Goal: Task Accomplishment & Management: Use online tool/utility

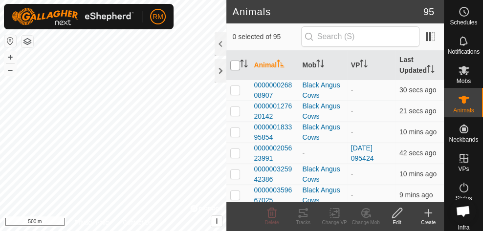
click at [234, 66] on input "checkbox" at bounding box center [235, 66] width 10 height 10
checkbox input "true"
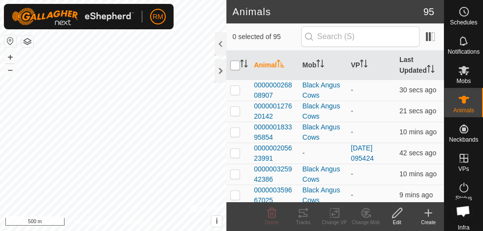
checkbox input "true"
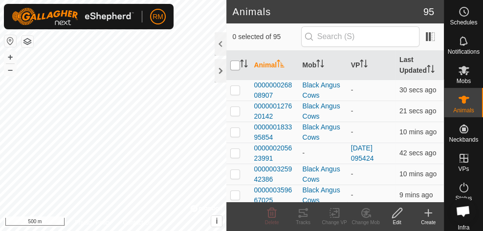
checkbox input "true"
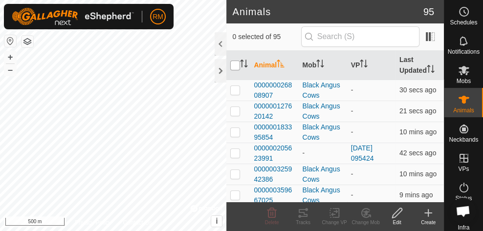
checkbox input "true"
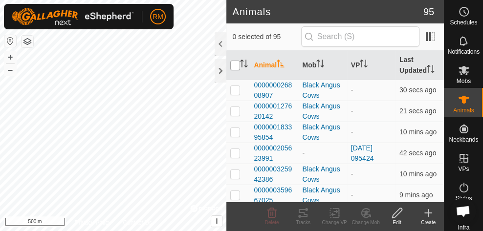
checkbox input "true"
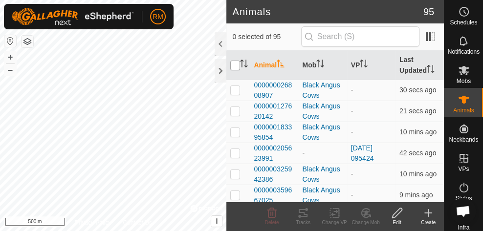
checkbox input "true"
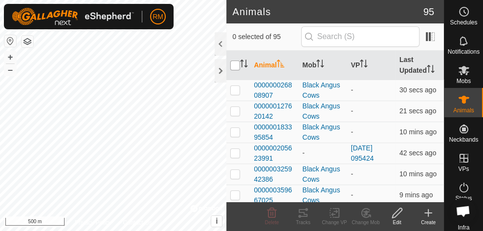
checkbox input "true"
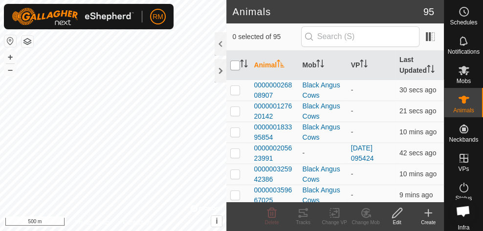
checkbox input "true"
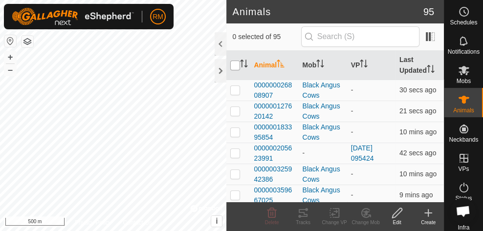
checkbox input "true"
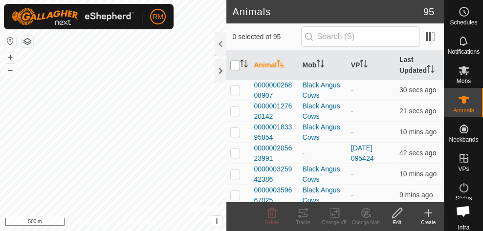
checkbox input "true"
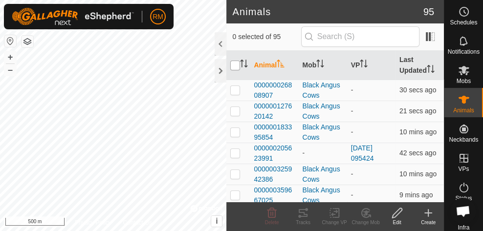
checkbox input "true"
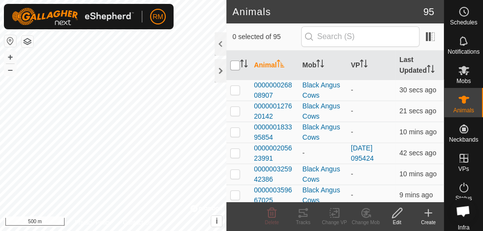
checkbox input "true"
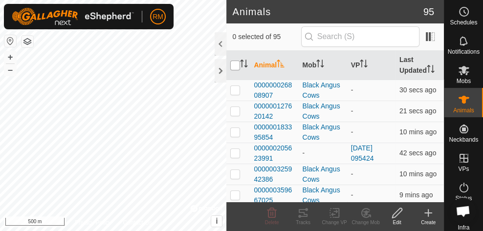
checkbox input "true"
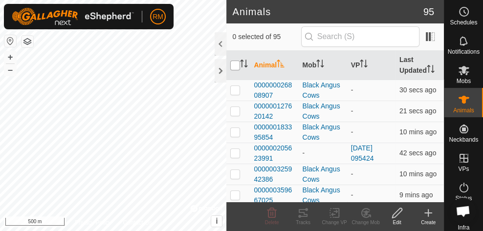
checkbox input "true"
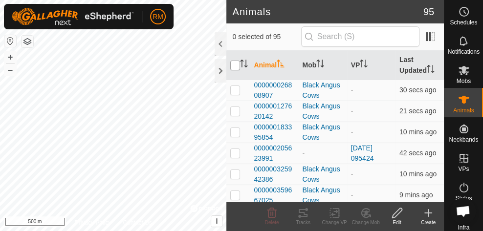
checkbox input "true"
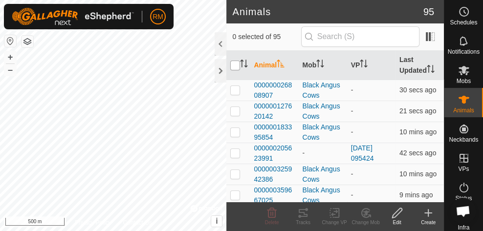
checkbox input "true"
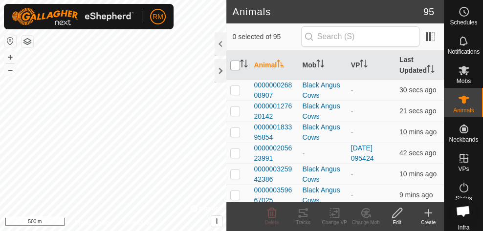
checkbox input "true"
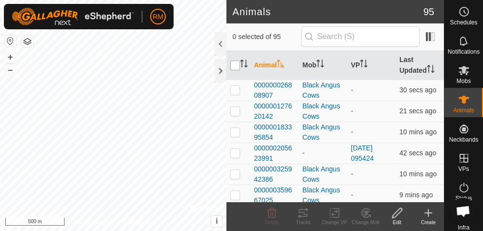
checkbox input "true"
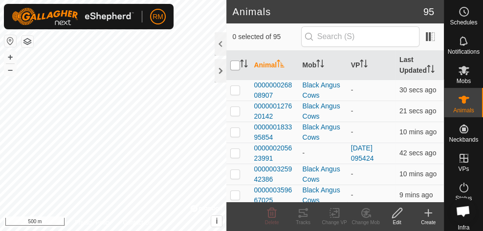
checkbox input "true"
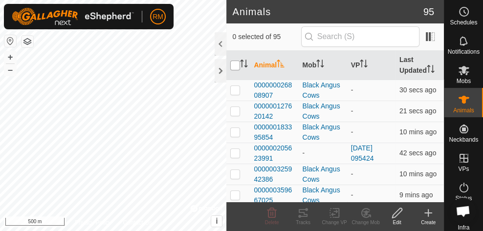
checkbox input "true"
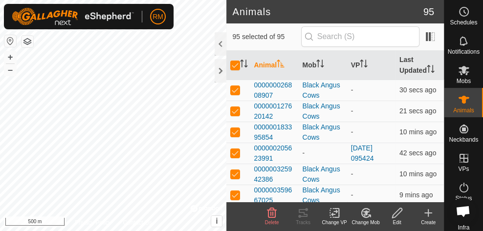
click at [334, 214] on icon at bounding box center [334, 213] width 7 height 6
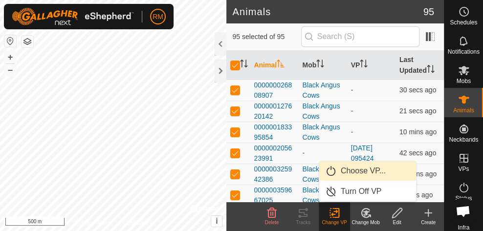
click at [345, 170] on link "Choose VP..." at bounding box center [368, 171] width 97 height 20
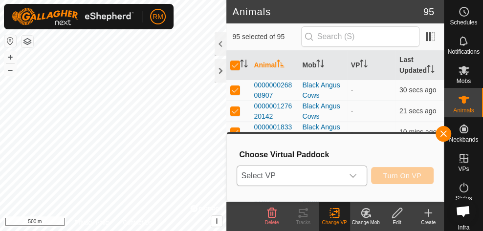
click at [357, 178] on icon "dropdown trigger" at bounding box center [353, 176] width 8 height 8
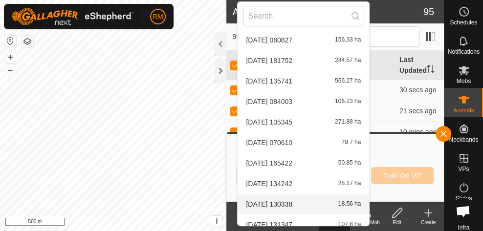
scroll to position [52, 0]
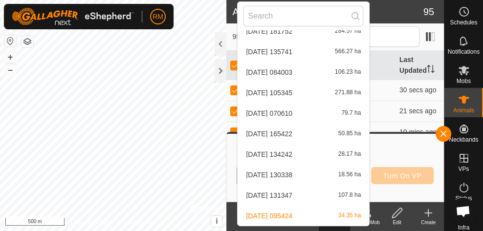
click at [342, 213] on li "[DATE] 095424 34.35 ha" at bounding box center [304, 217] width 132 height 20
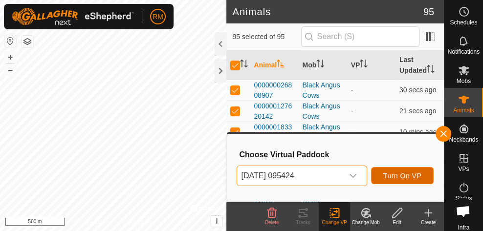
click at [391, 175] on span "Turn On VP" at bounding box center [403, 176] width 38 height 8
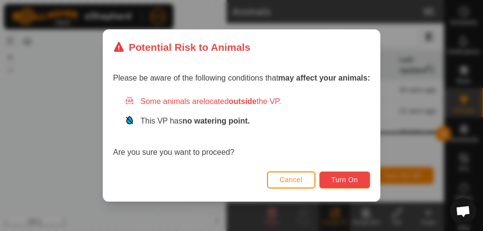
click at [337, 182] on span "Turn On" at bounding box center [345, 180] width 26 height 8
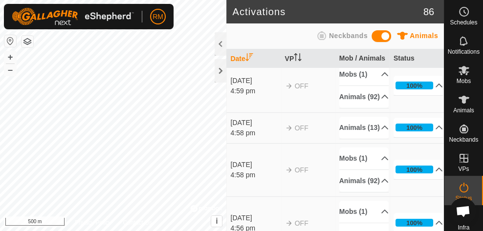
scroll to position [1771, 0]
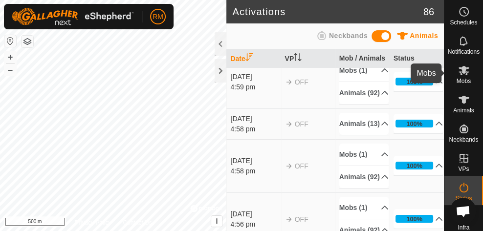
click at [460, 70] on icon at bounding box center [464, 70] width 11 height 9
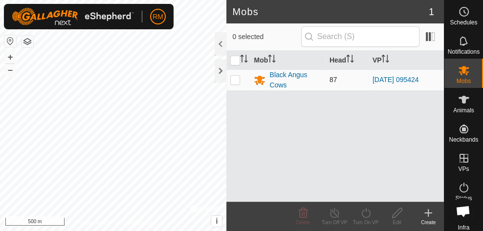
click at [239, 78] on p-checkbox at bounding box center [235, 80] width 10 height 8
checkbox input "true"
click at [368, 215] on icon at bounding box center [366, 213] width 12 height 12
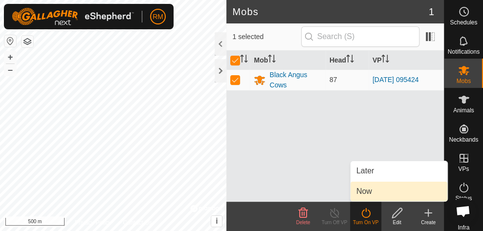
click at [364, 195] on link "Now" at bounding box center [399, 192] width 97 height 20
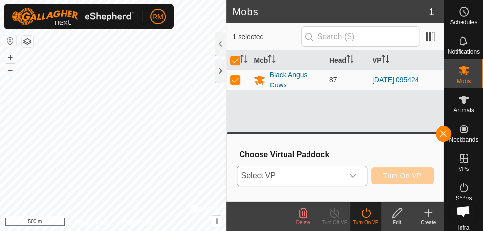
click at [351, 171] on div "dropdown trigger" at bounding box center [354, 176] width 20 height 20
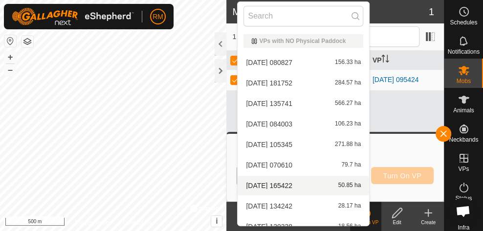
scroll to position [52, 0]
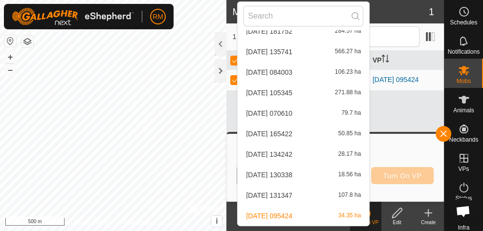
click at [303, 213] on li "[DATE] 095424 34.35 ha" at bounding box center [304, 217] width 132 height 20
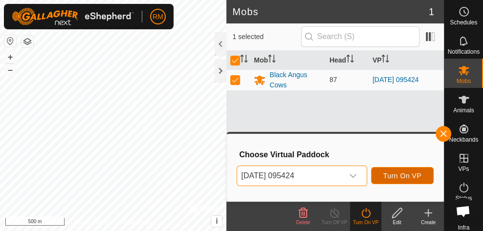
click at [413, 180] on button "Turn On VP" at bounding box center [402, 175] width 63 height 17
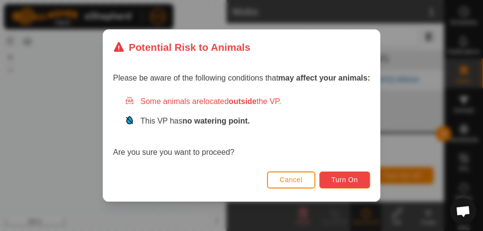
click at [338, 182] on span "Turn On" at bounding box center [345, 180] width 26 height 8
